Goal: Task Accomplishment & Management: Use online tool/utility

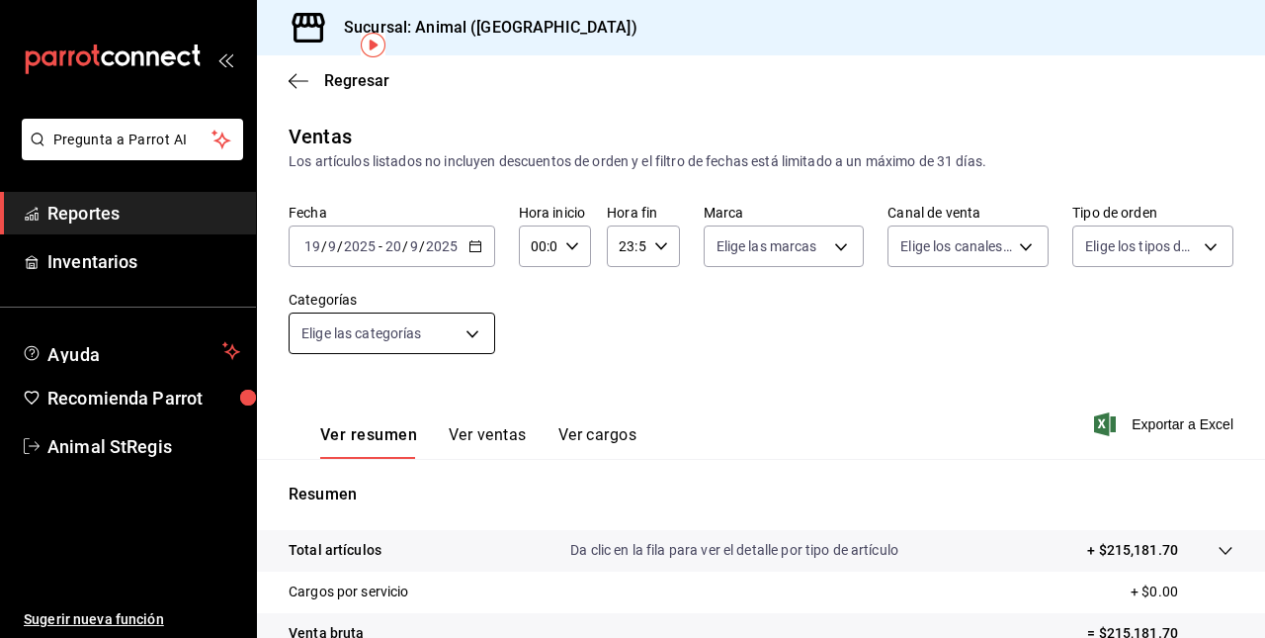
scroll to position [92, 0]
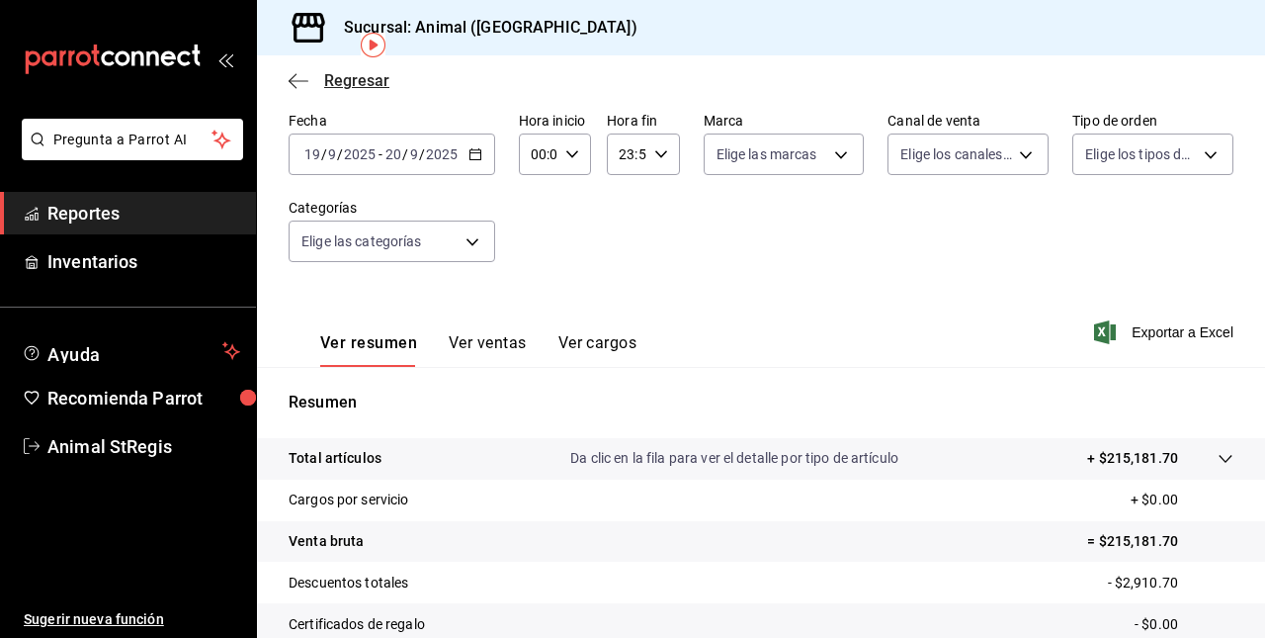
click at [351, 73] on span "Regresar" at bounding box center [356, 80] width 65 height 19
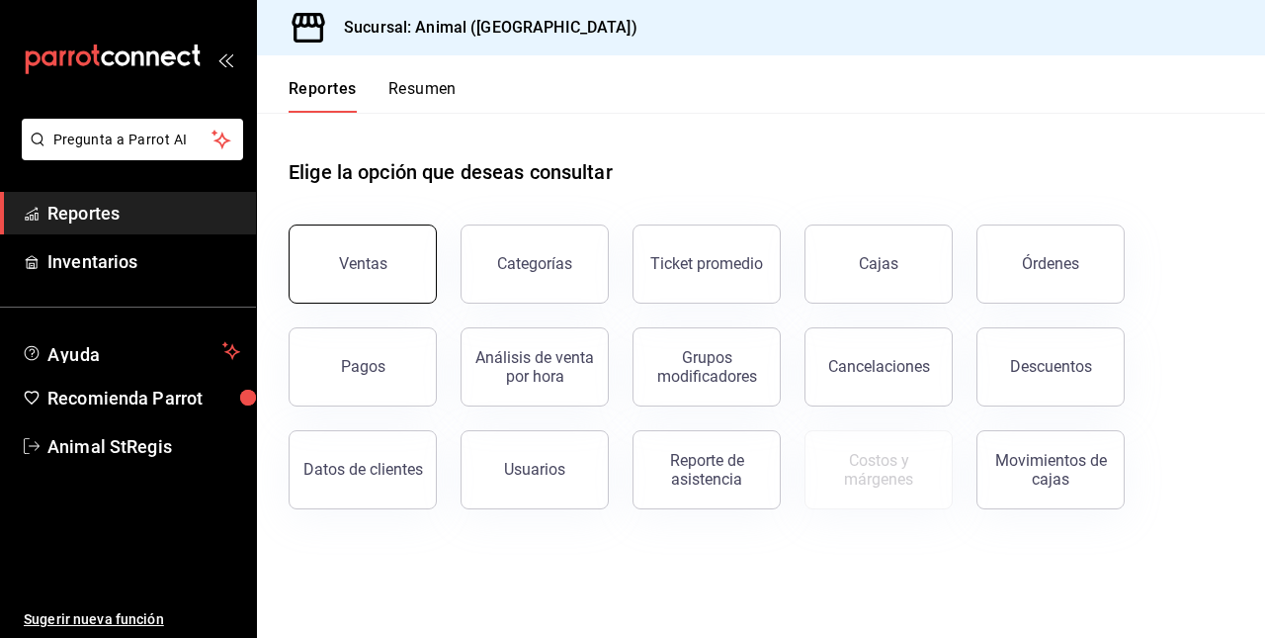
click at [350, 287] on button "Ventas" at bounding box center [363, 263] width 148 height 79
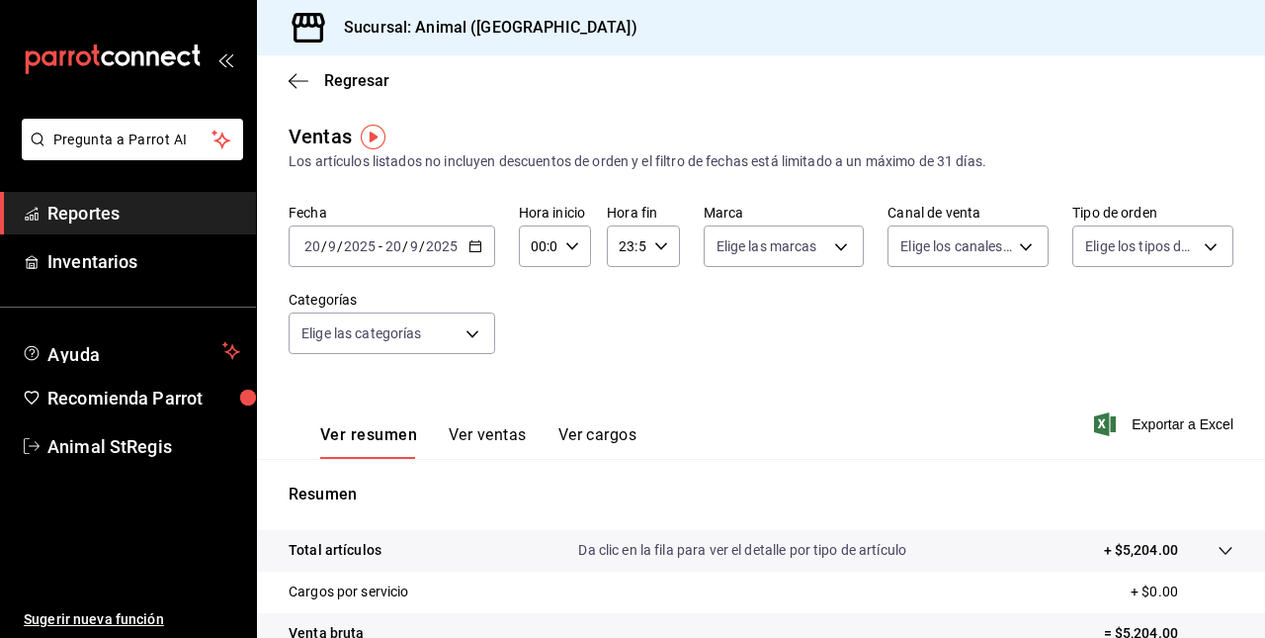
click at [476, 255] on div "[DATE] [DATE] - [DATE] [DATE]" at bounding box center [392, 246] width 207 height 42
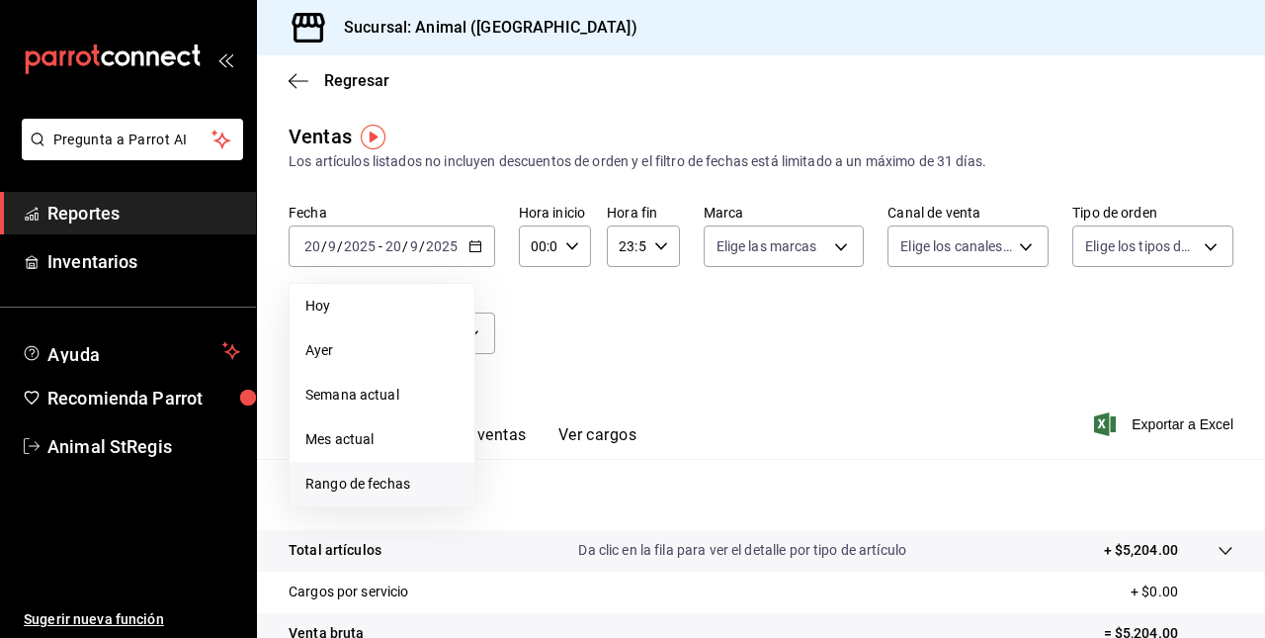
click at [363, 473] on span "Rango de fechas" at bounding box center [381, 483] width 153 height 21
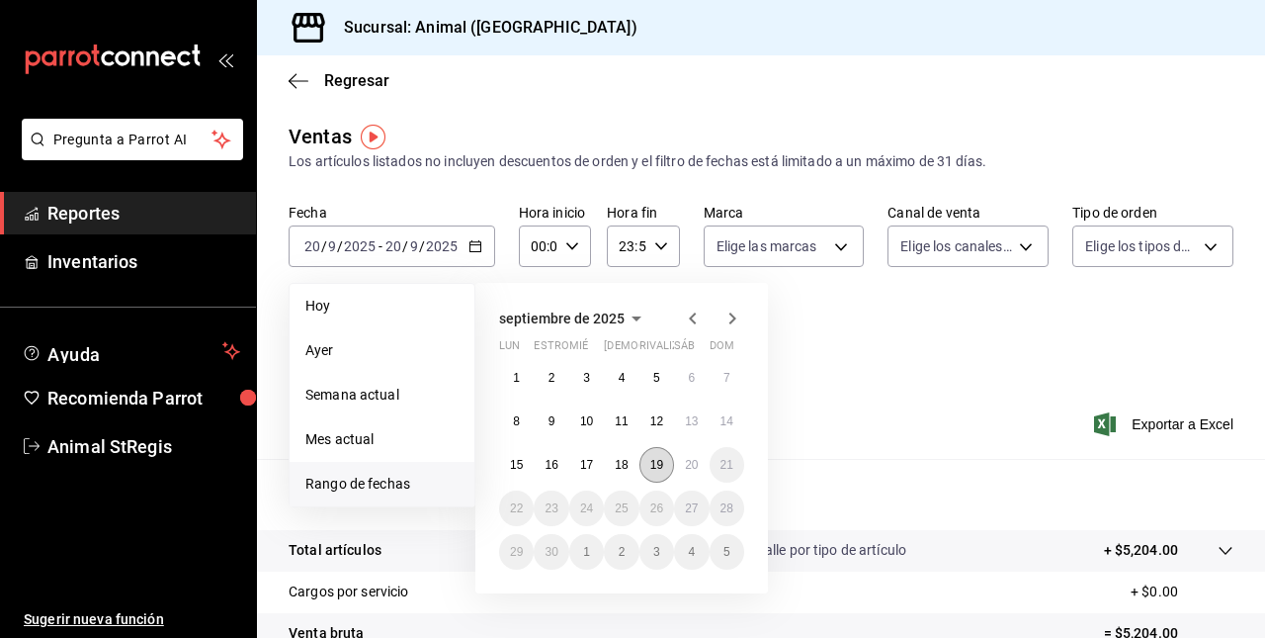
click at [661, 468] on abbr "19" at bounding box center [656, 465] width 13 height 14
click at [682, 468] on button "20" at bounding box center [691, 465] width 35 height 36
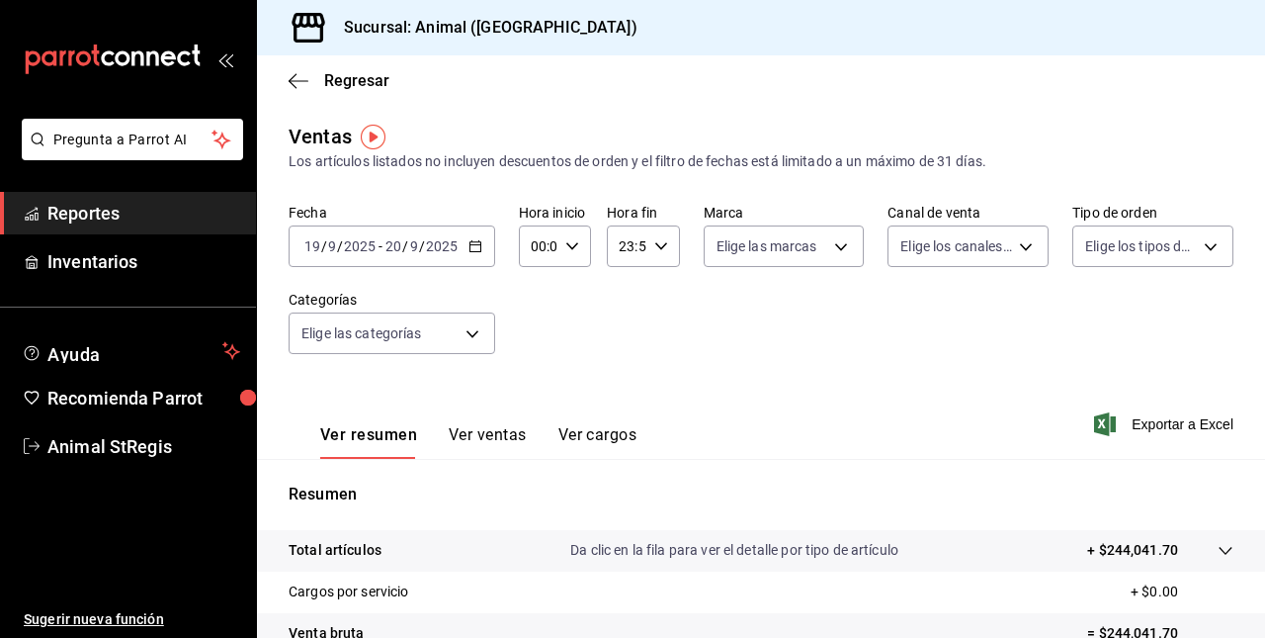
click at [573, 249] on icon "button" at bounding box center [572, 246] width 14 height 14
click at [537, 300] on span "05" at bounding box center [535, 302] width 4 height 16
type input "05:00"
click at [650, 247] on div at bounding box center [632, 319] width 1265 height 638
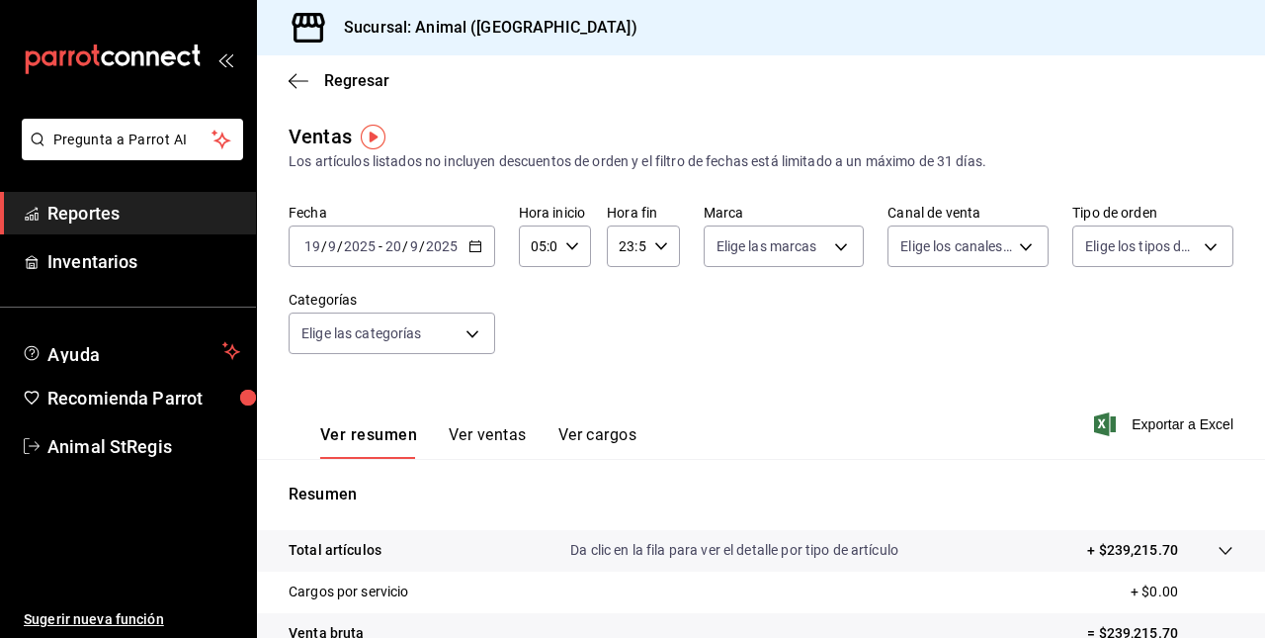
click at [654, 247] on icon "button" at bounding box center [661, 246] width 14 height 14
click at [620, 325] on span "04" at bounding box center [622, 320] width 4 height 16
type input "04:59"
click at [1054, 390] on div at bounding box center [632, 319] width 1265 height 638
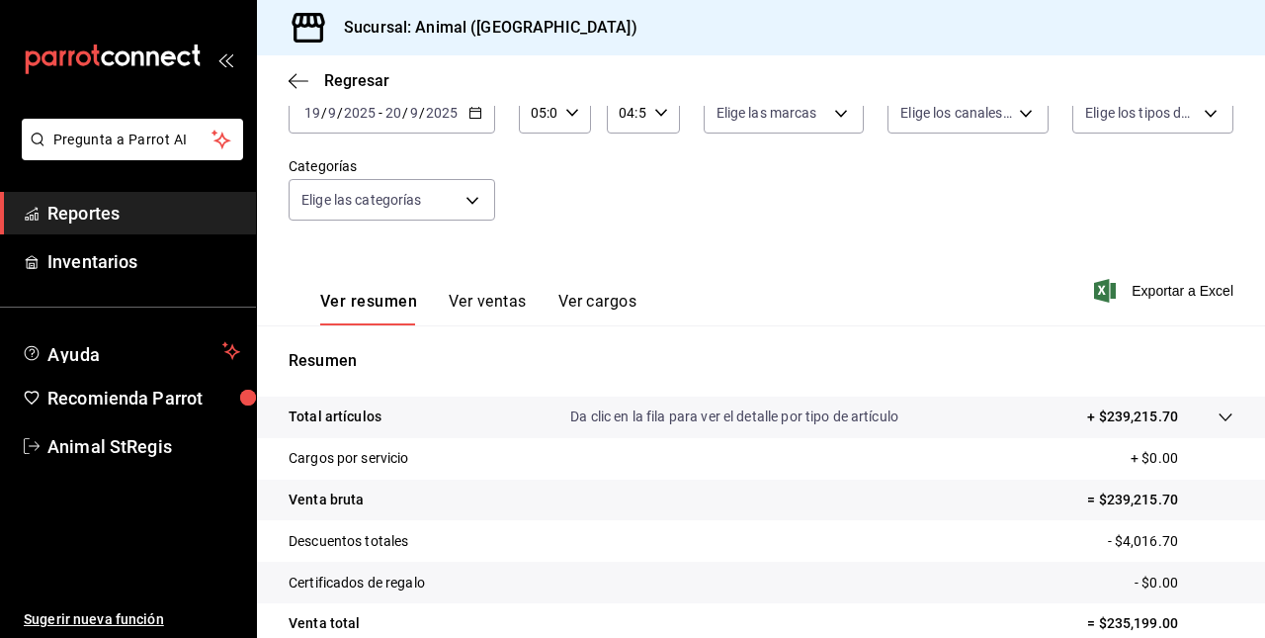
scroll to position [137, 0]
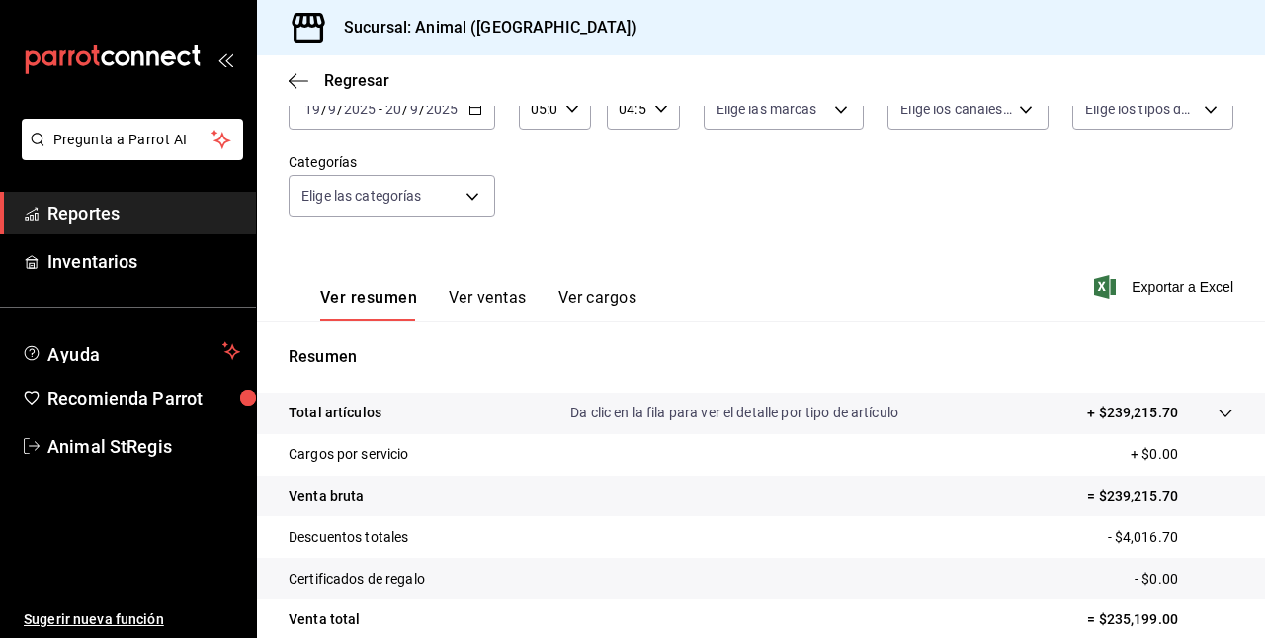
click at [1206, 423] on div at bounding box center [1205, 412] width 55 height 21
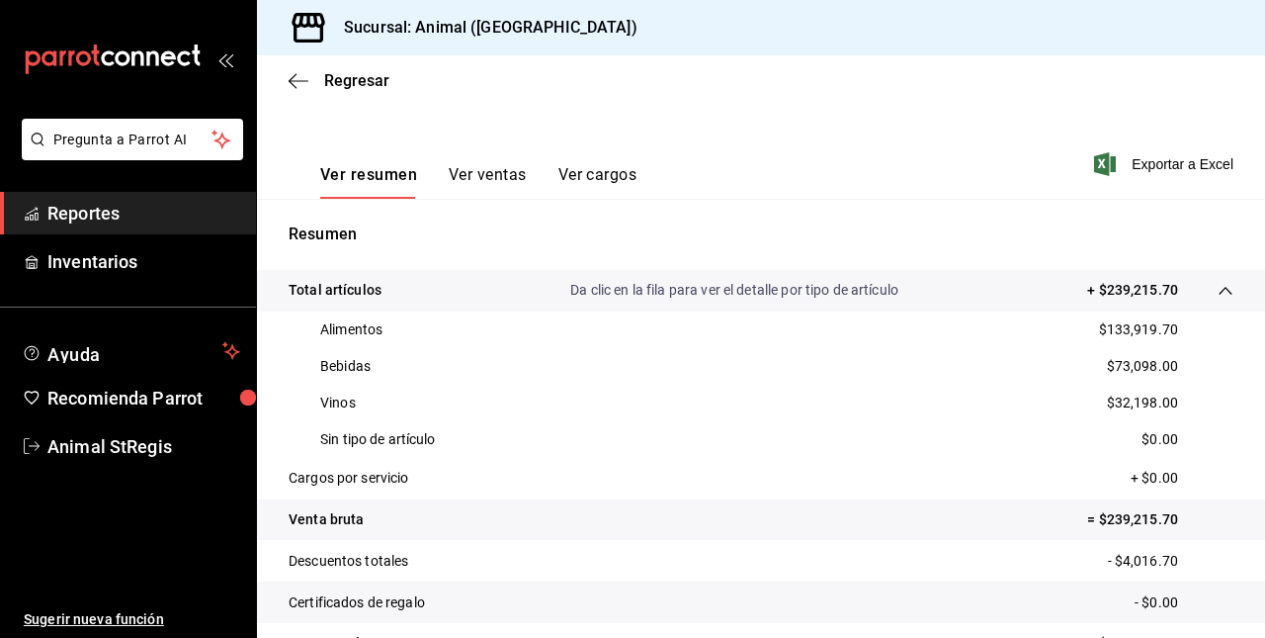
scroll to position [342, 0]
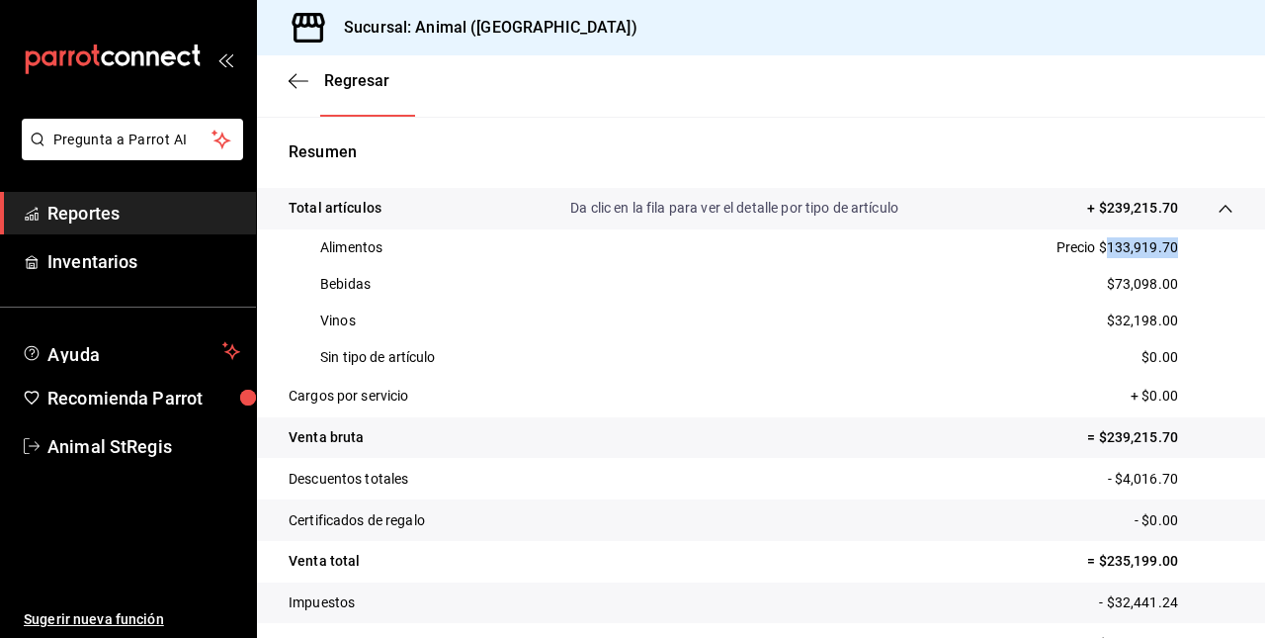
drag, startPoint x: 1093, startPoint y: 250, endPoint x: 1164, endPoint y: 251, distance: 71.2
click at [1164, 251] on div "Alimentos Precio $133,919.70" at bounding box center [761, 247] width 945 height 37
copy p "133,919.70"
drag, startPoint x: 1098, startPoint y: 283, endPoint x: 1161, endPoint y: 281, distance: 63.3
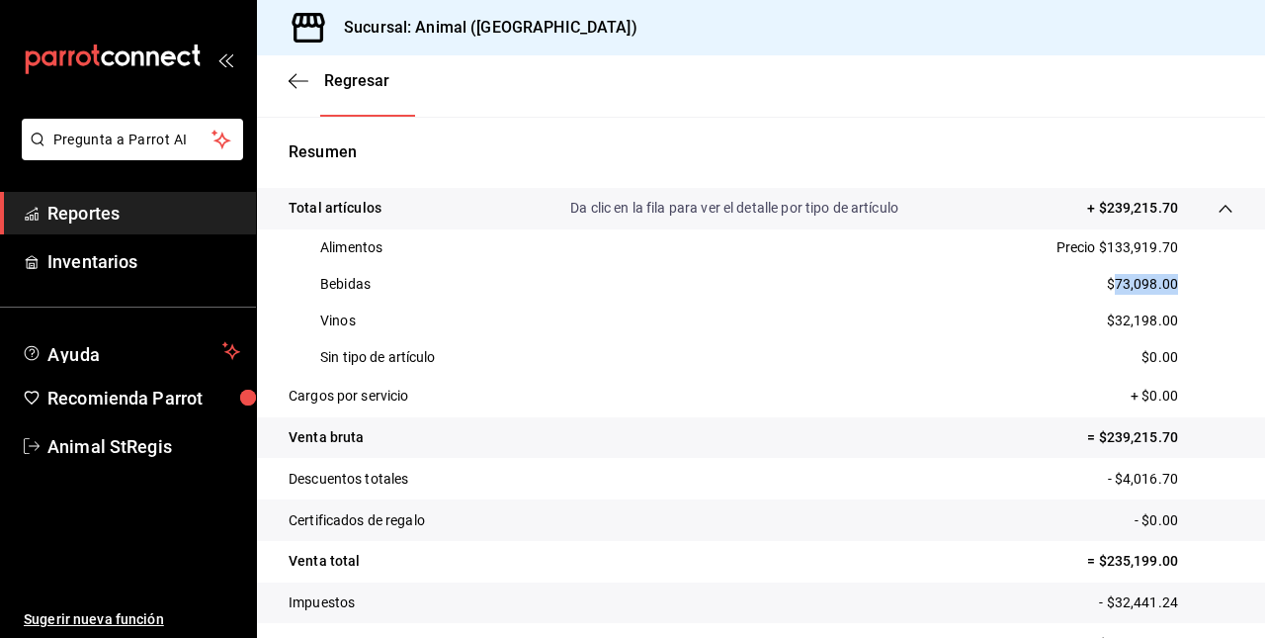
click at [1161, 281] on p "$73,098.00" at bounding box center [1142, 284] width 71 height 21
copy p "73,098.00"
drag, startPoint x: 1106, startPoint y: 314, endPoint x: 1164, endPoint y: 327, distance: 59.7
click at [1164, 327] on div "Vinos $32,198.00" at bounding box center [761, 320] width 945 height 37
drag, startPoint x: 1164, startPoint y: 327, endPoint x: 1103, endPoint y: 318, distance: 61.9
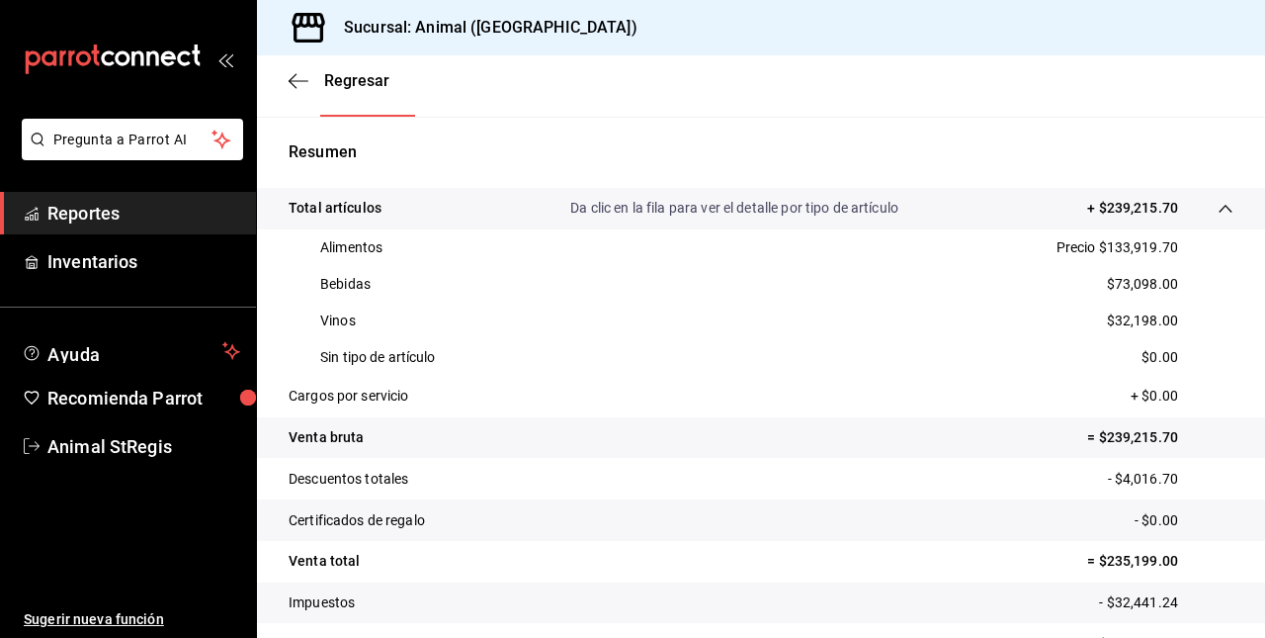
click at [1107, 318] on p "$32,198.00" at bounding box center [1142, 320] width 71 height 21
drag, startPoint x: 1103, startPoint y: 318, endPoint x: 1168, endPoint y: 322, distance: 65.4
click at [1168, 322] on div "Vinos $32,198.00" at bounding box center [761, 320] width 945 height 37
copy p "32,198.00"
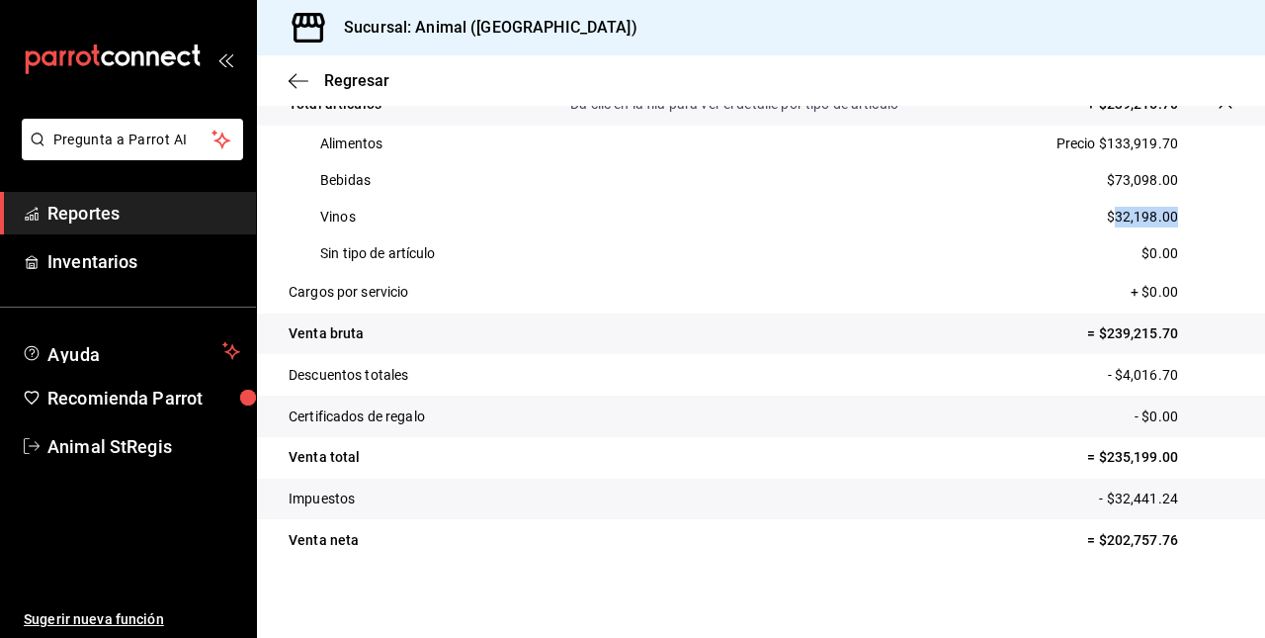
scroll to position [456, 0]
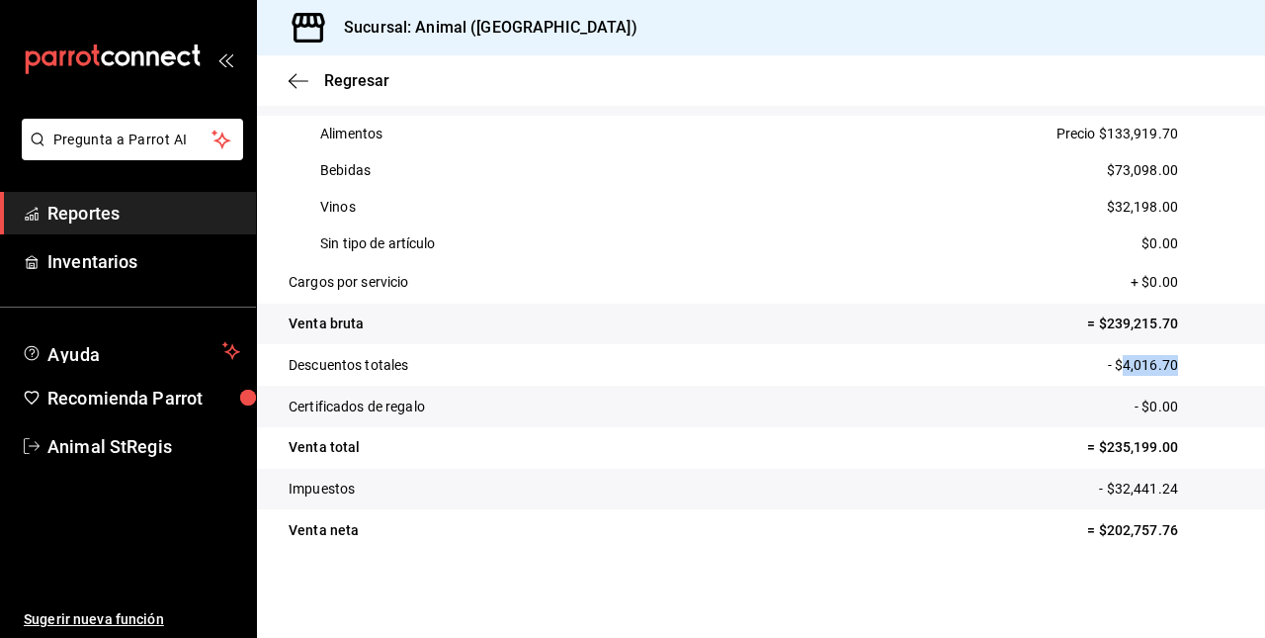
drag, startPoint x: 1108, startPoint y: 360, endPoint x: 1163, endPoint y: 362, distance: 55.4
click at [1163, 362] on p "- $4,016.70" at bounding box center [1171, 365] width 126 height 21
copy p "4,016.70"
click at [287, 83] on div "Regresar" at bounding box center [761, 80] width 1008 height 50
click at [298, 81] on icon "button" at bounding box center [299, 81] width 20 height 18
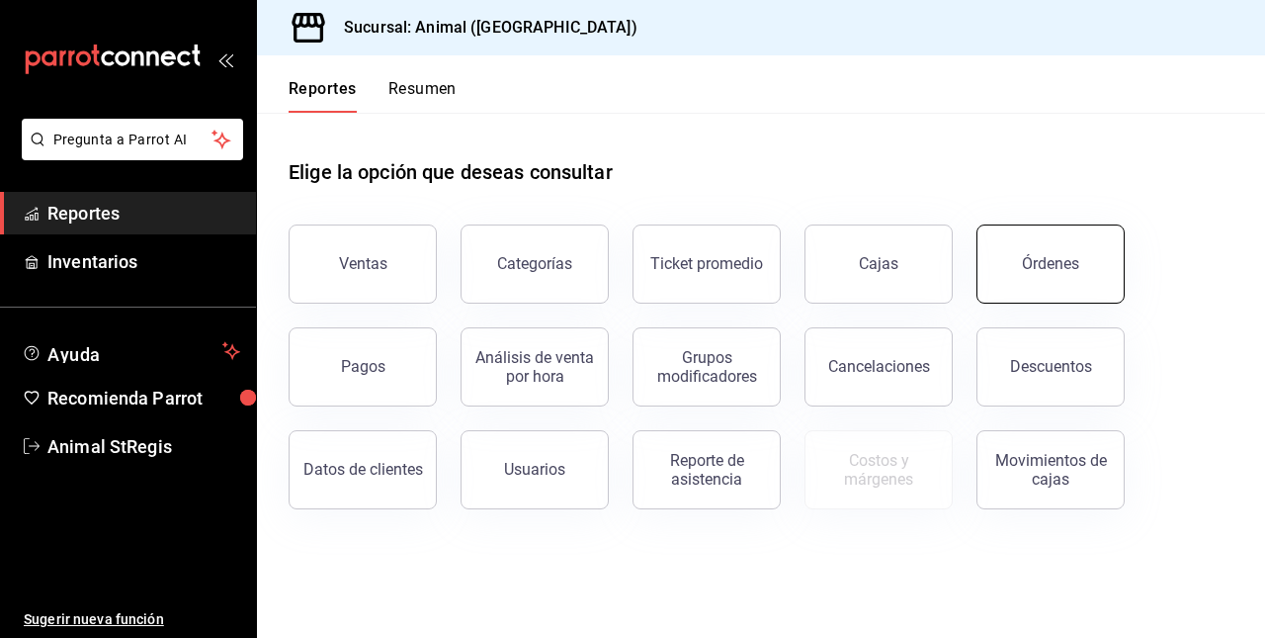
click at [1034, 279] on button "Órdenes" at bounding box center [1051, 263] width 148 height 79
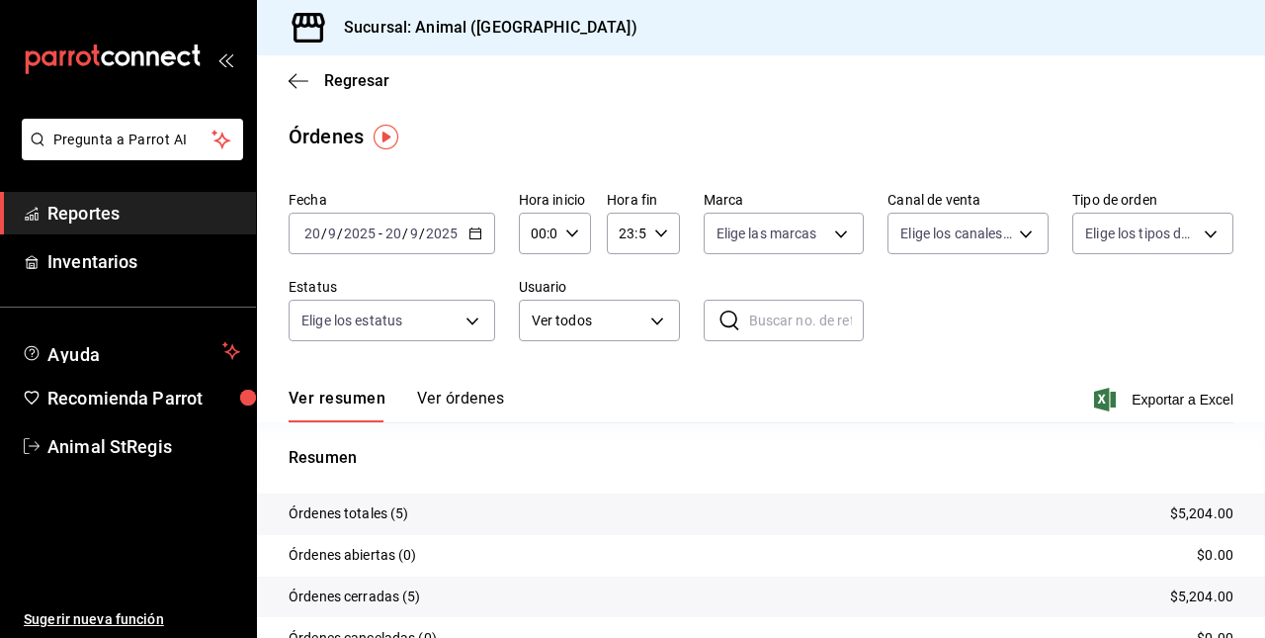
click at [470, 230] on icon "button" at bounding box center [476, 233] width 14 height 14
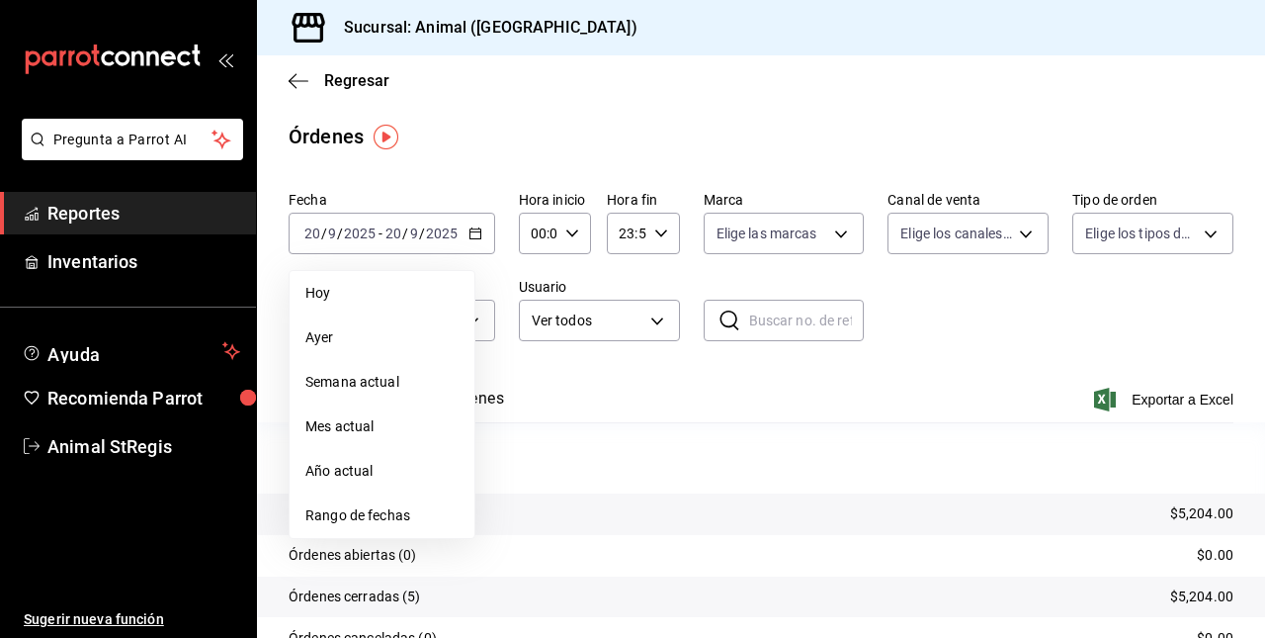
click at [351, 516] on span "Rango de fechas" at bounding box center [381, 515] width 153 height 21
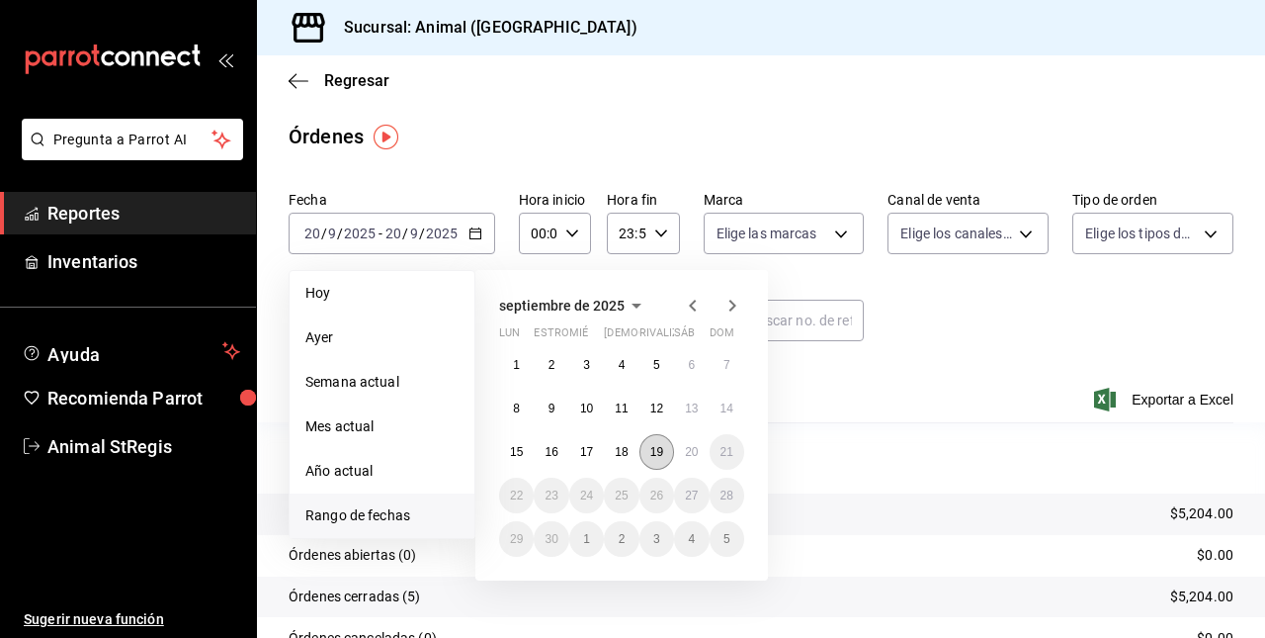
click at [670, 461] on button "19" at bounding box center [657, 452] width 35 height 36
click at [694, 448] on abbr "20" at bounding box center [691, 452] width 13 height 14
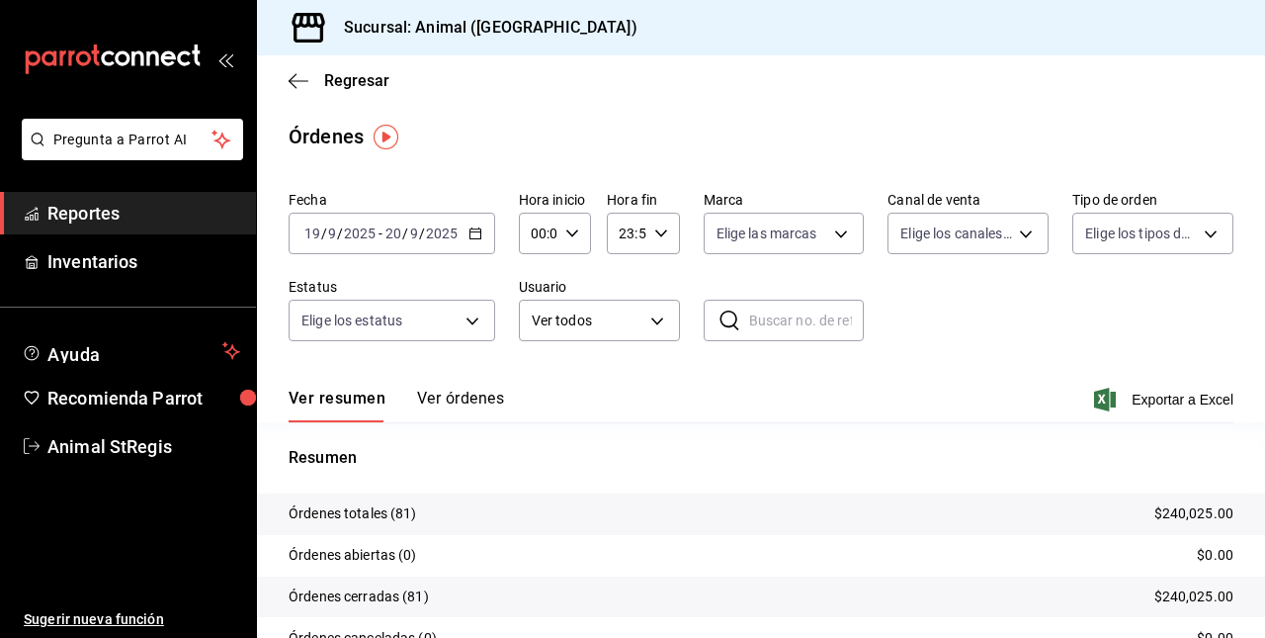
click at [556, 232] on div "00:00 Hora inicio" at bounding box center [555, 234] width 72 height 42
click at [533, 376] on span "05" at bounding box center [535, 378] width 4 height 16
type input "05:00"
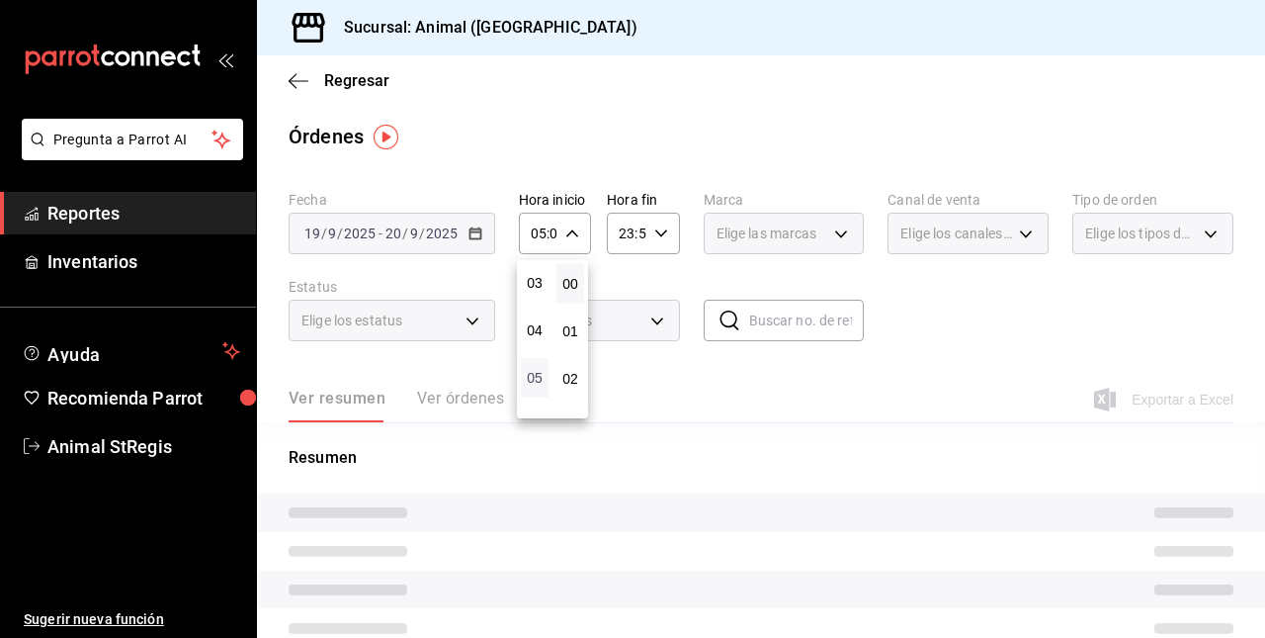
click at [533, 376] on span "05" at bounding box center [535, 378] width 4 height 16
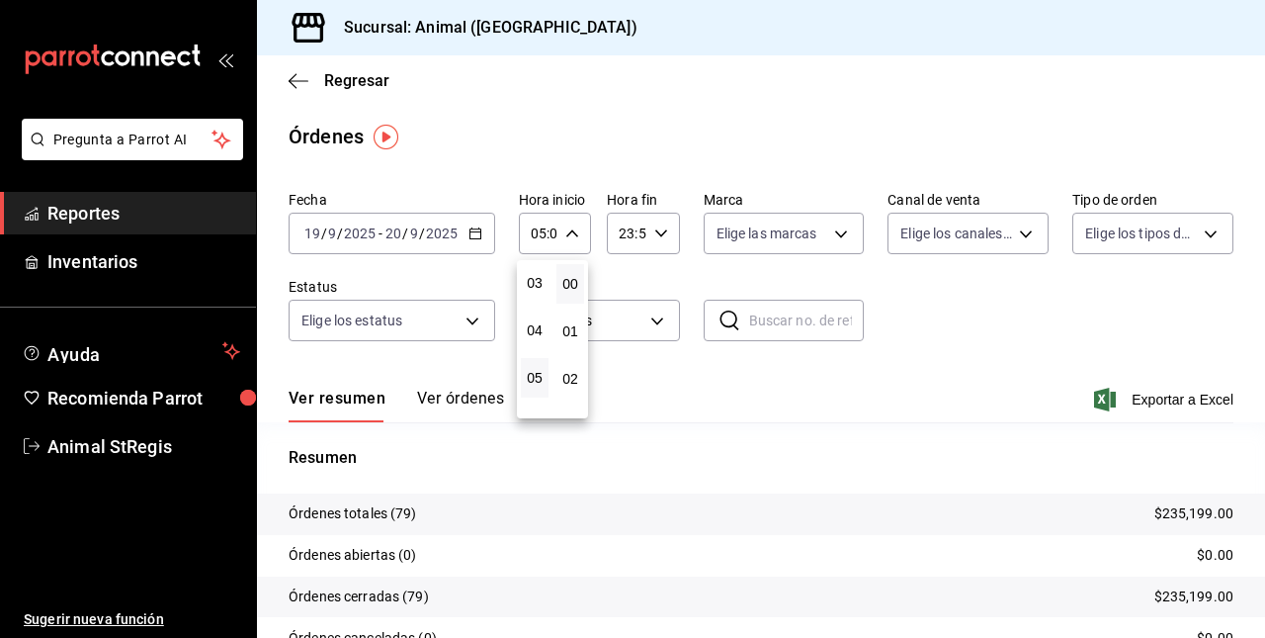
click at [659, 233] on div at bounding box center [632, 319] width 1265 height 638
click at [656, 233] on icon "button" at bounding box center [661, 233] width 14 height 14
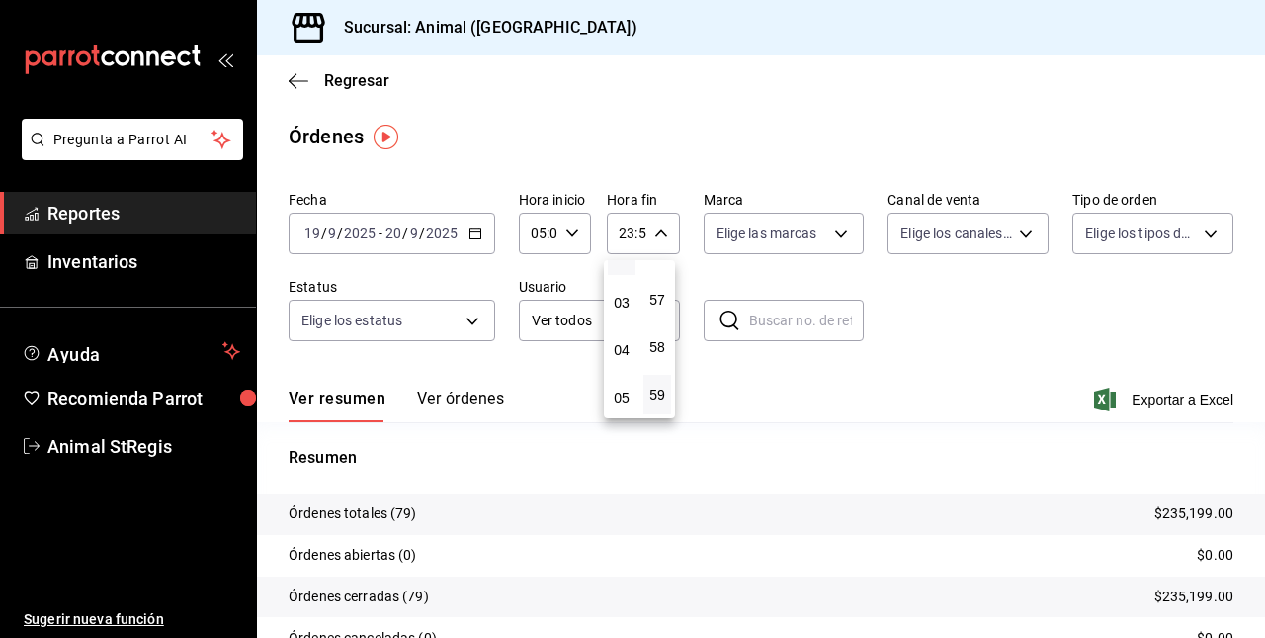
scroll to position [126, 0]
click at [623, 348] on span "04" at bounding box center [622, 348] width 4 height 16
type input "04:59"
click at [1143, 399] on div at bounding box center [632, 319] width 1265 height 638
click at [1143, 399] on font "Exportar a Excel" at bounding box center [1183, 399] width 102 height 16
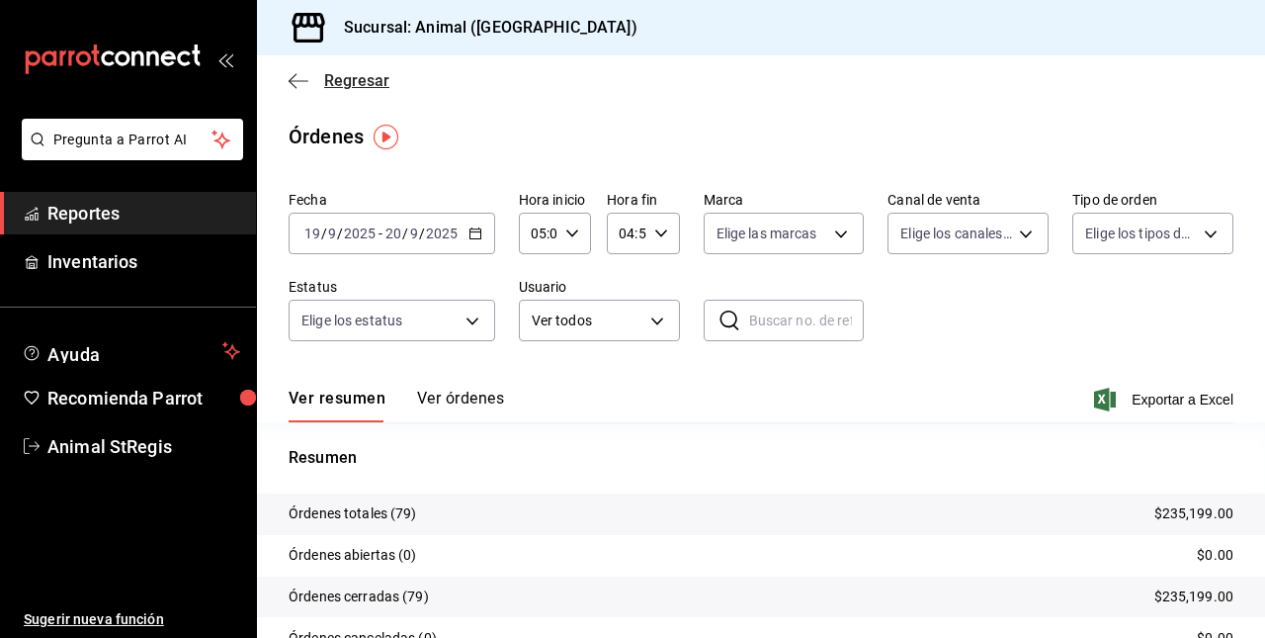
click at [296, 80] on icon "button" at bounding box center [299, 80] width 20 height 1
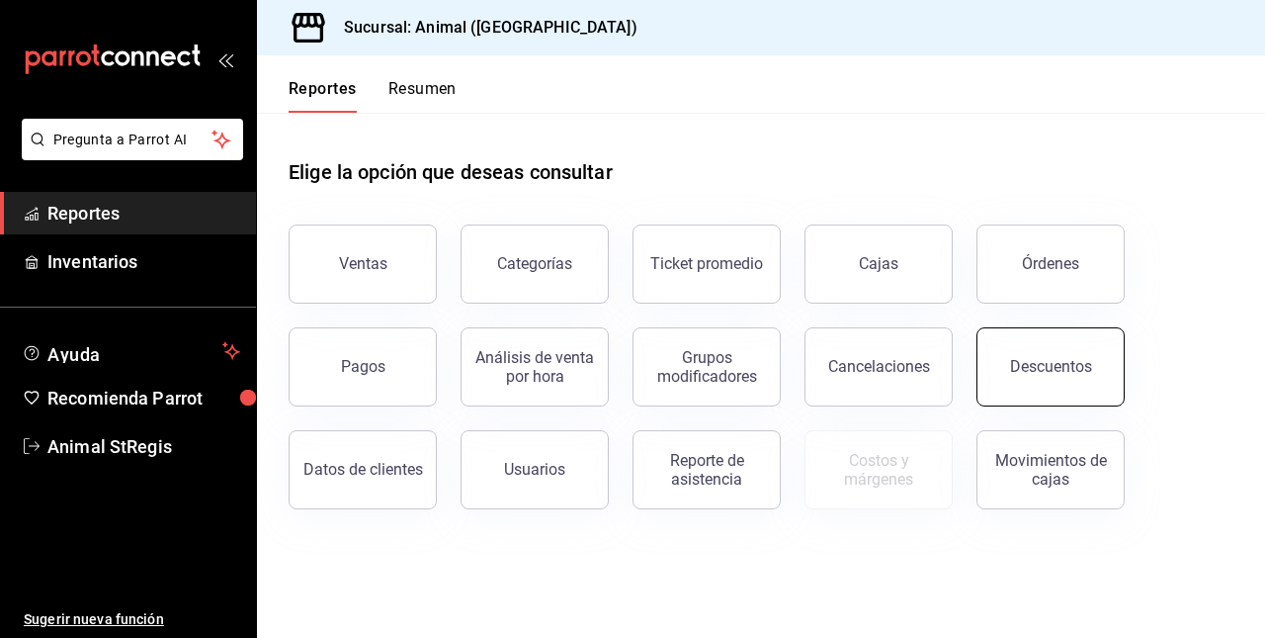
click at [1010, 356] on button "Descuentos" at bounding box center [1051, 366] width 148 height 79
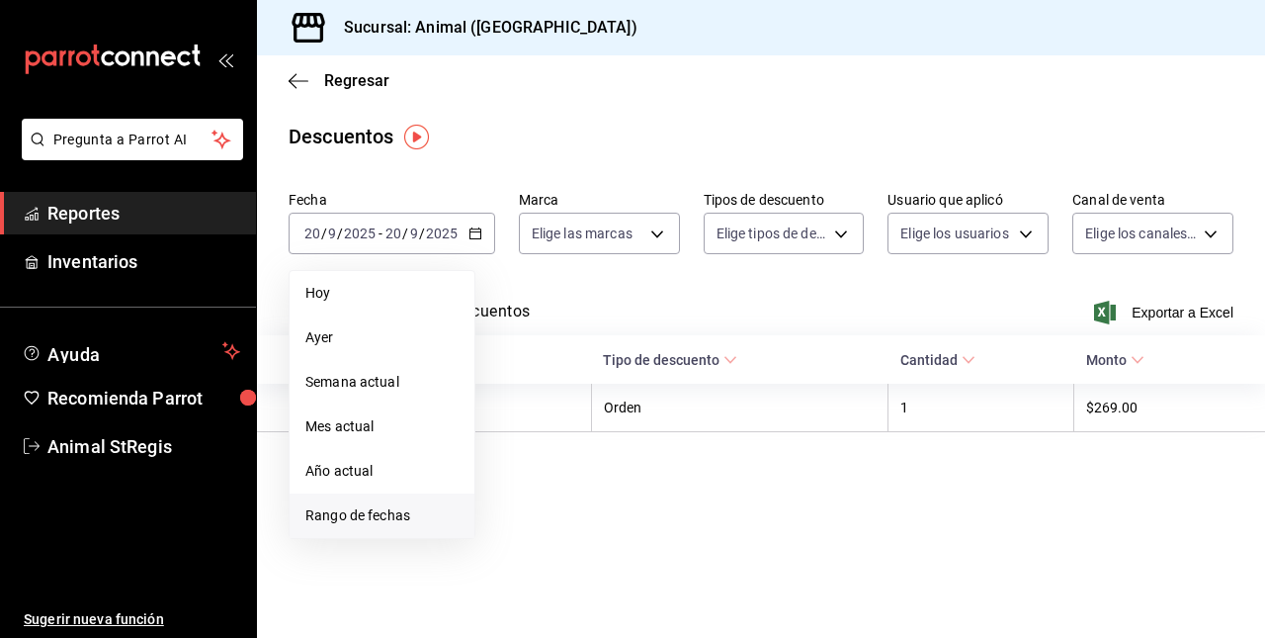
click at [368, 517] on span "Rango de fechas" at bounding box center [381, 515] width 153 height 21
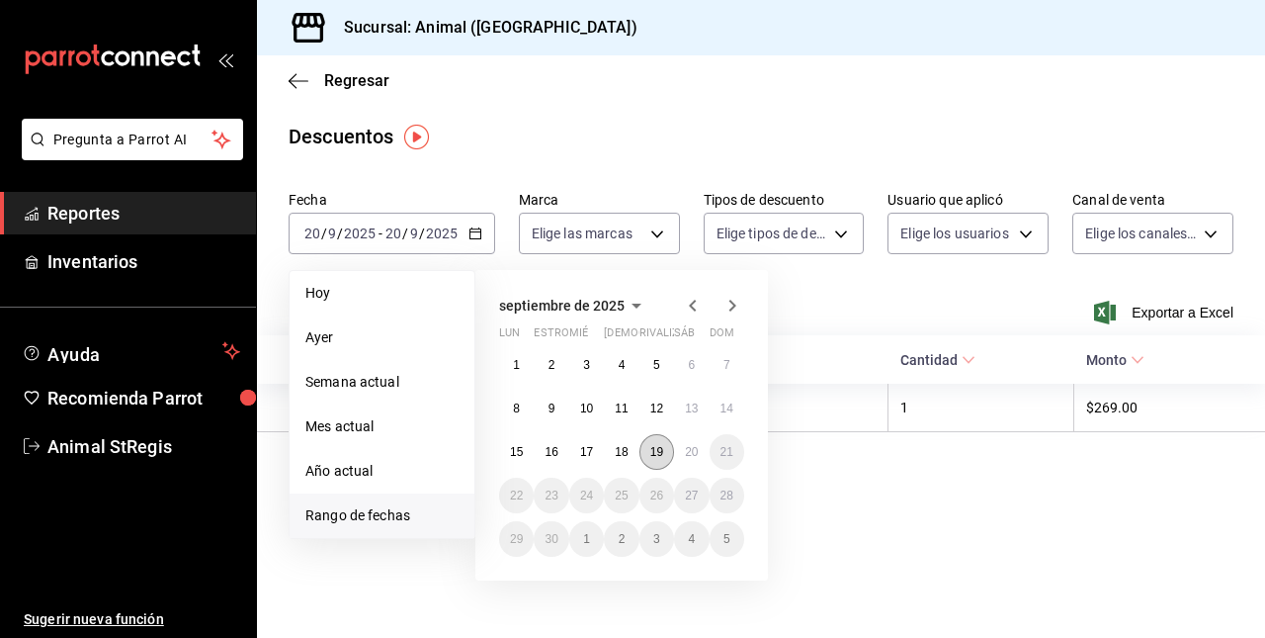
click at [664, 450] on button "19" at bounding box center [657, 452] width 35 height 36
click at [700, 450] on button "20" at bounding box center [691, 452] width 35 height 36
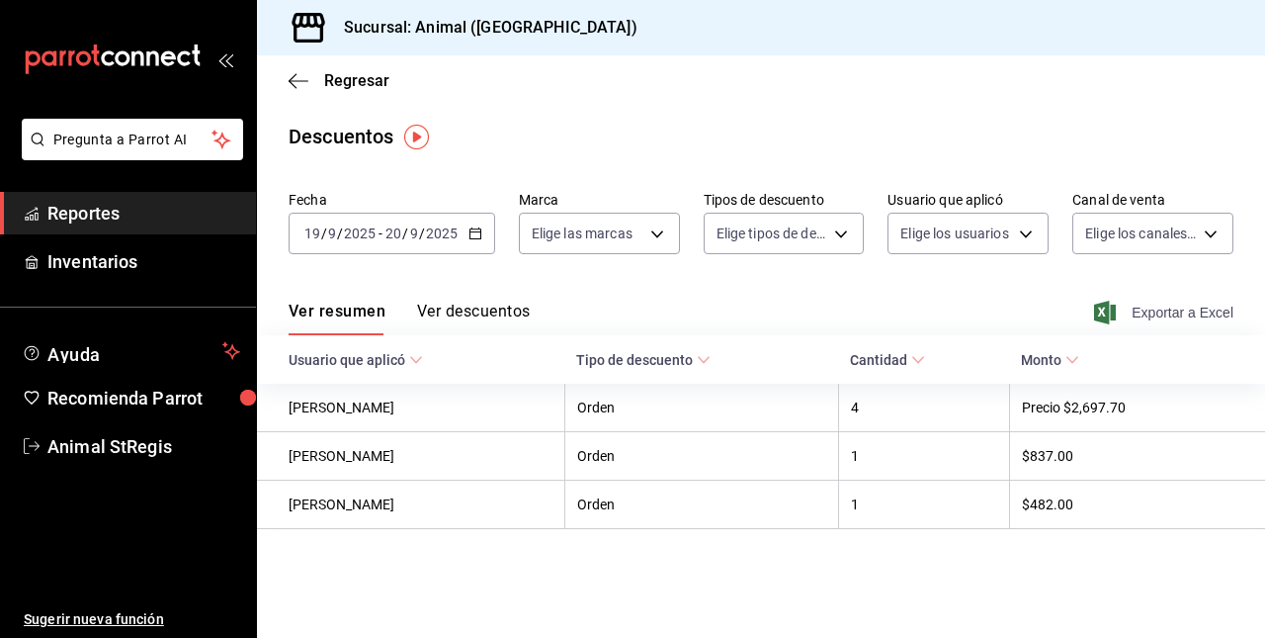
click at [1162, 314] on font "Exportar a Excel" at bounding box center [1183, 312] width 102 height 16
